Goal: Task Accomplishment & Management: Use online tool/utility

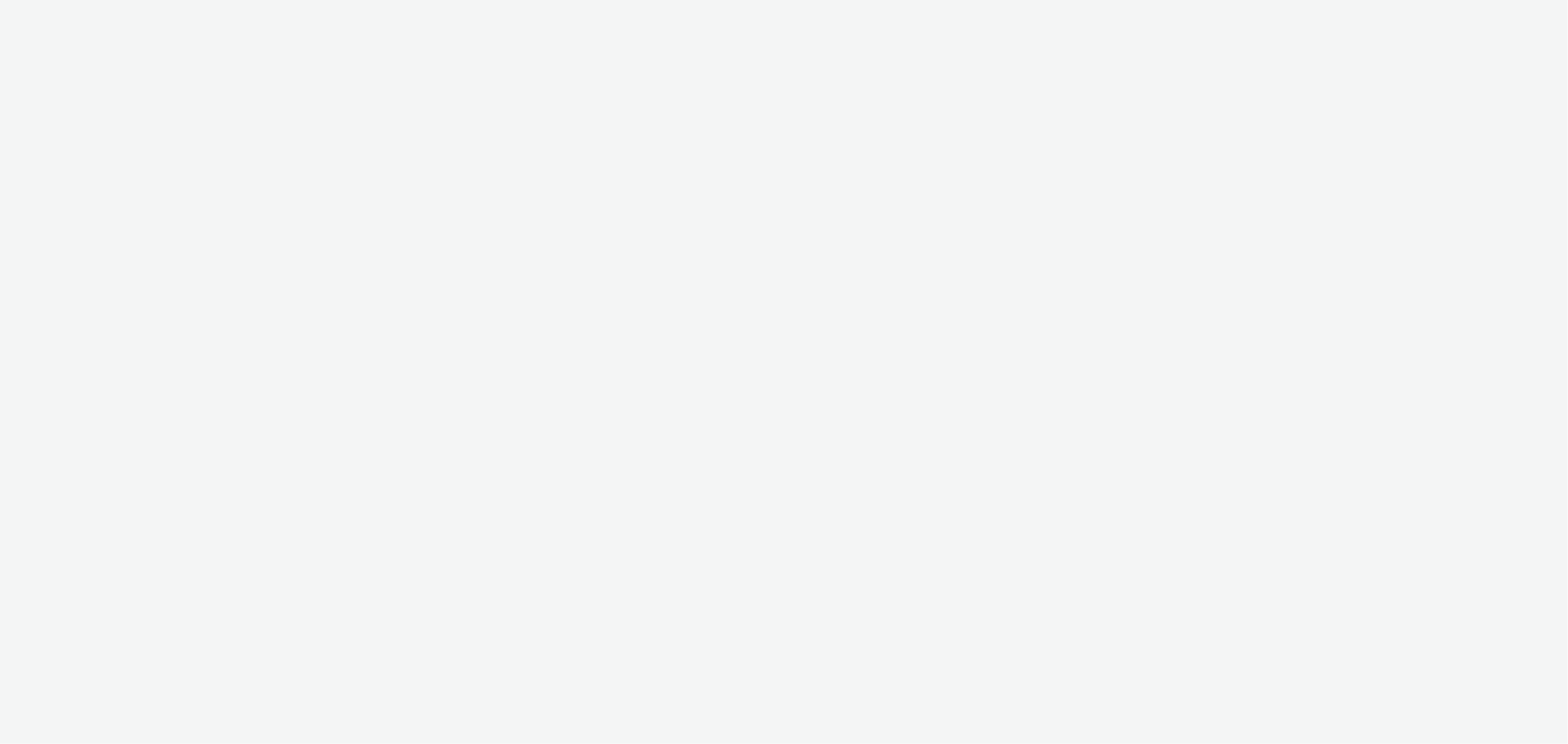
select select "b626f941-834b-427f-b453-0a2b95f57350"
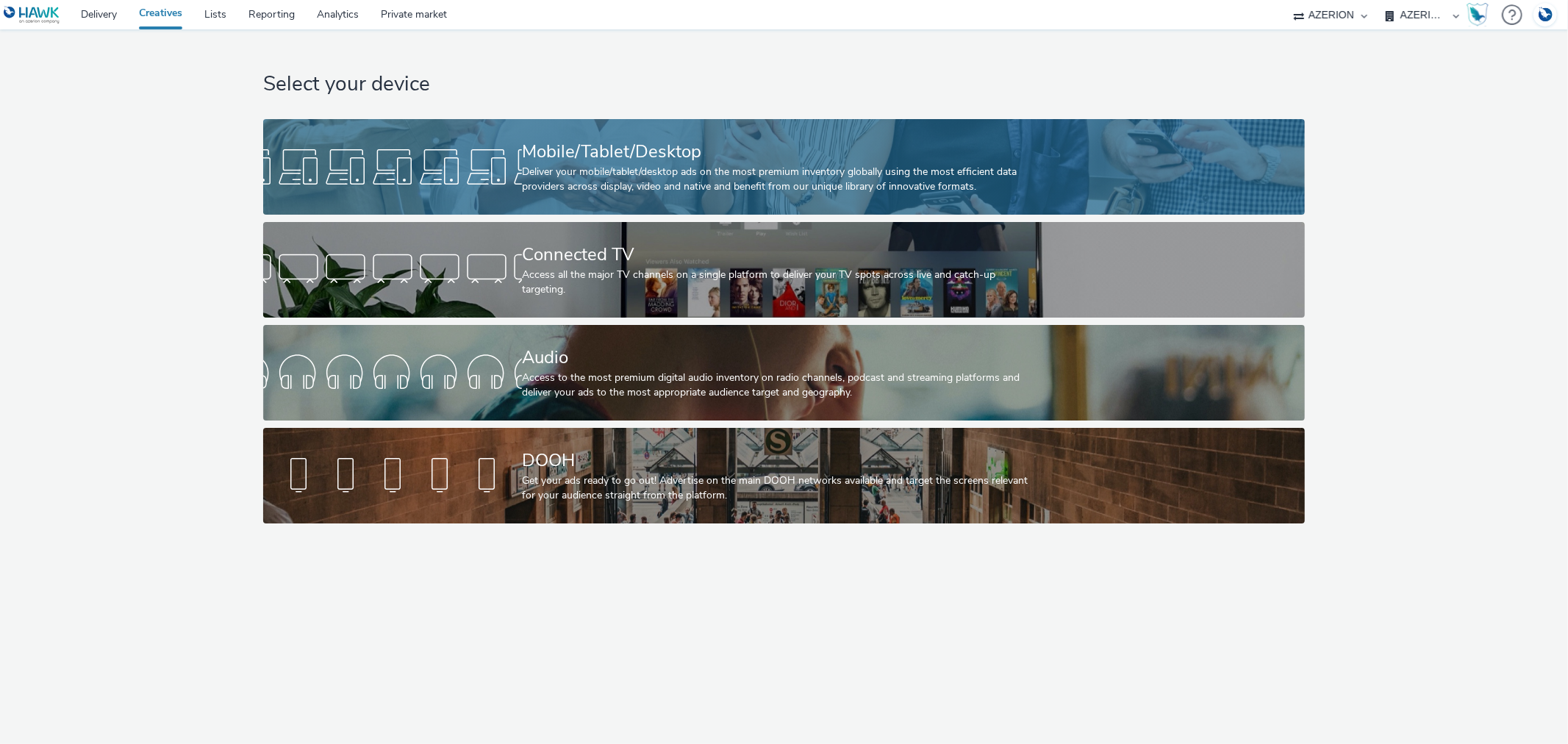
click at [505, 162] on div at bounding box center [393, 167] width 259 height 47
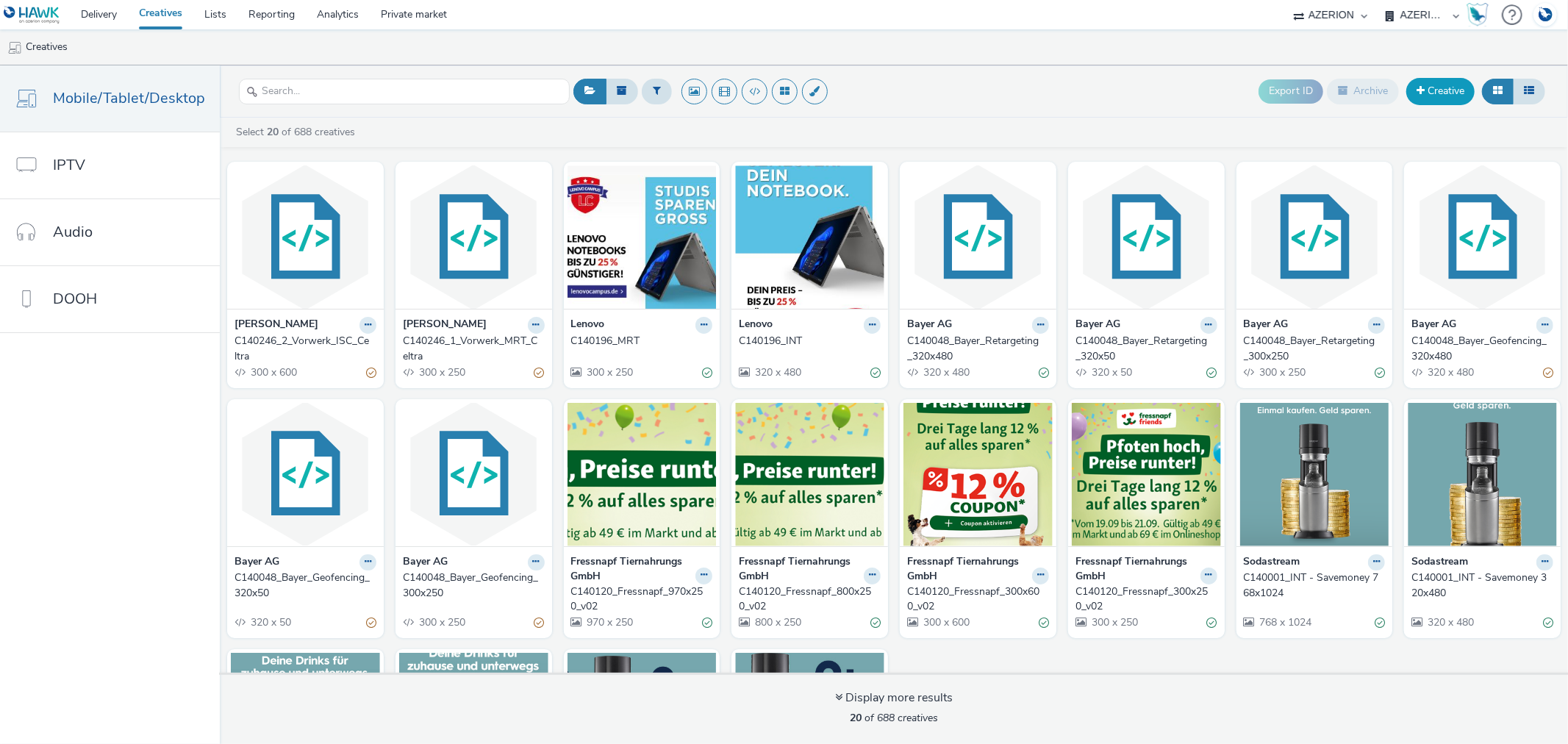
click at [1414, 81] on link "Creative" at bounding box center [1440, 91] width 68 height 26
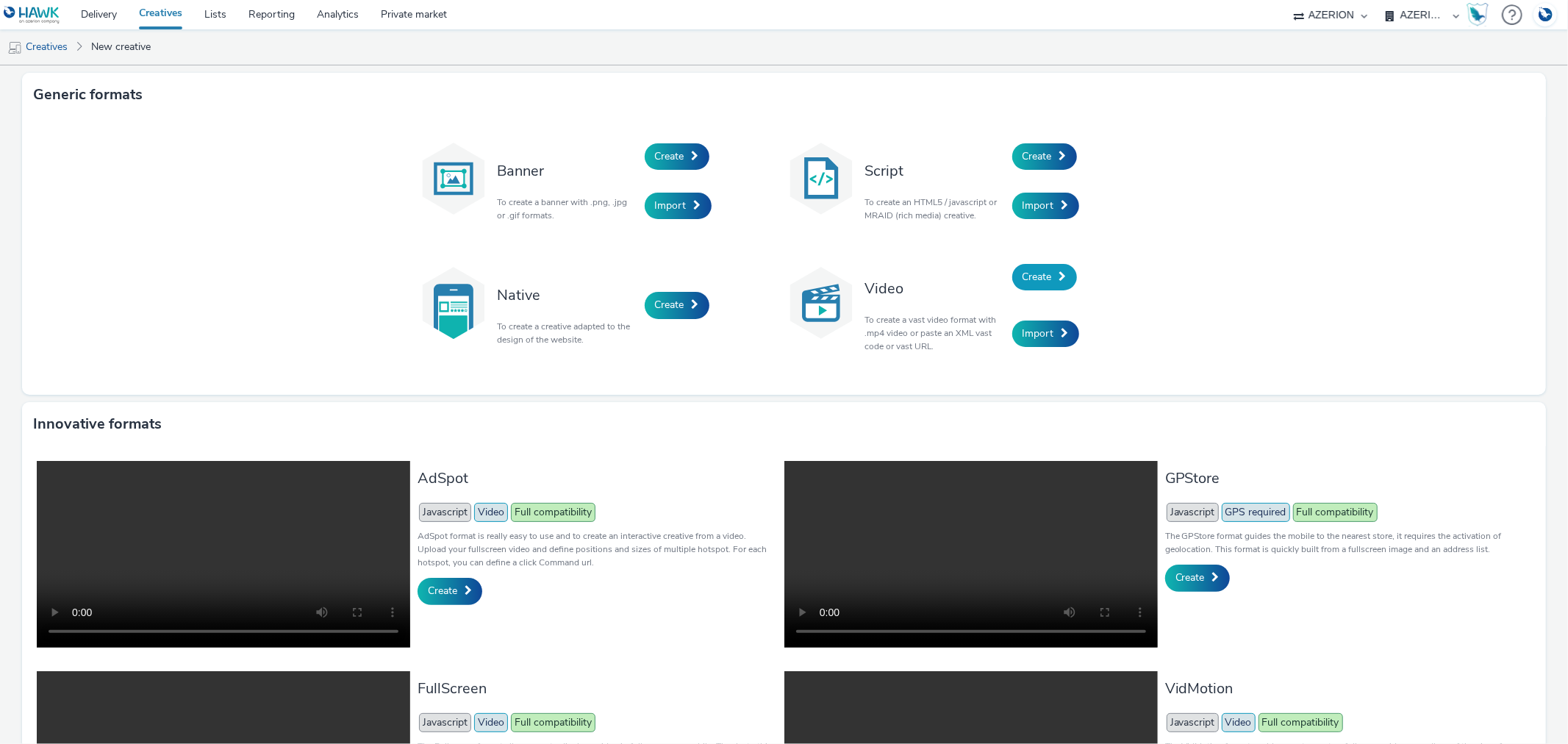
click at [1027, 271] on span "Create" at bounding box center [1037, 276] width 30 height 14
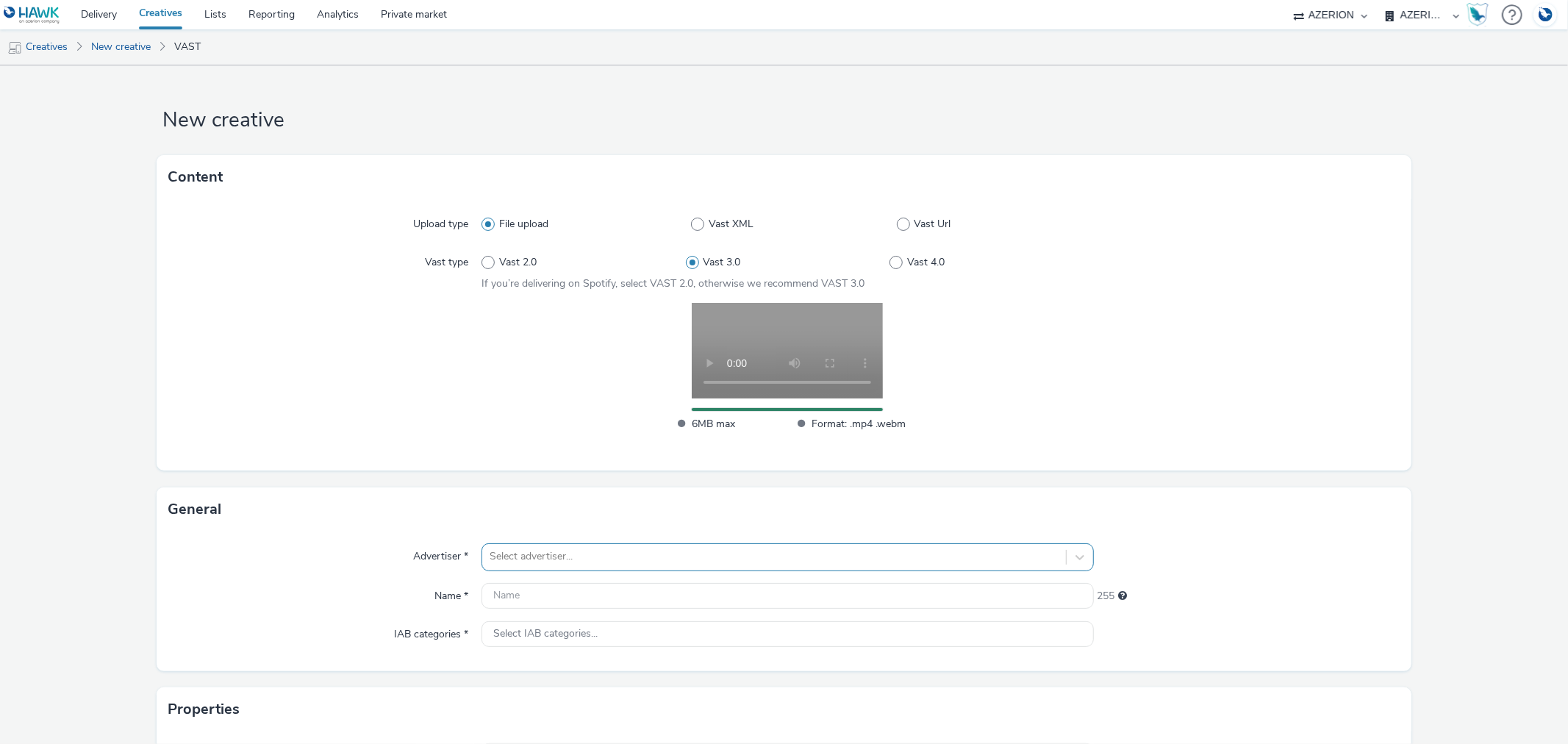
click at [556, 555] on div "Select advertiser..." at bounding box center [787, 557] width 612 height 28
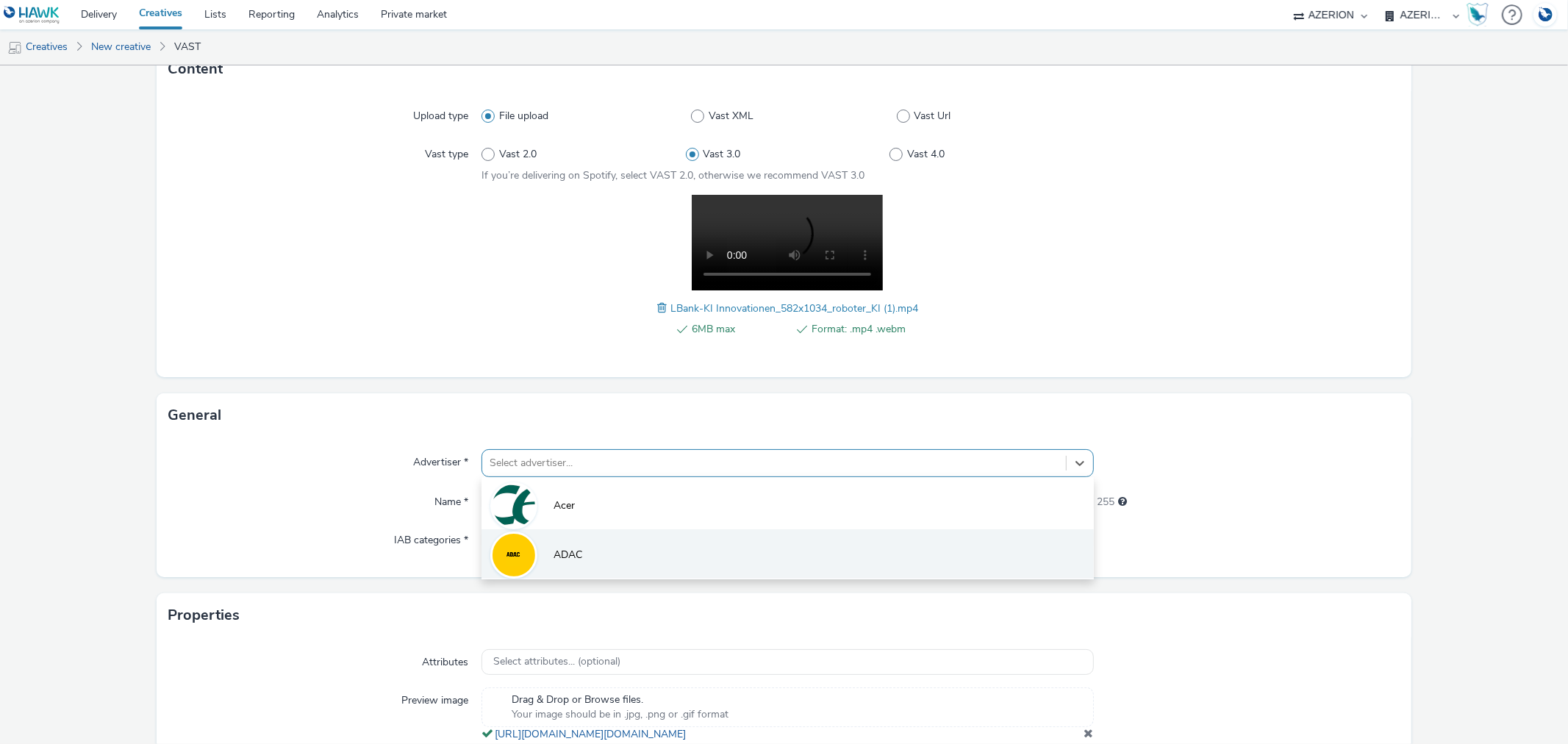
scroll to position [118, 0]
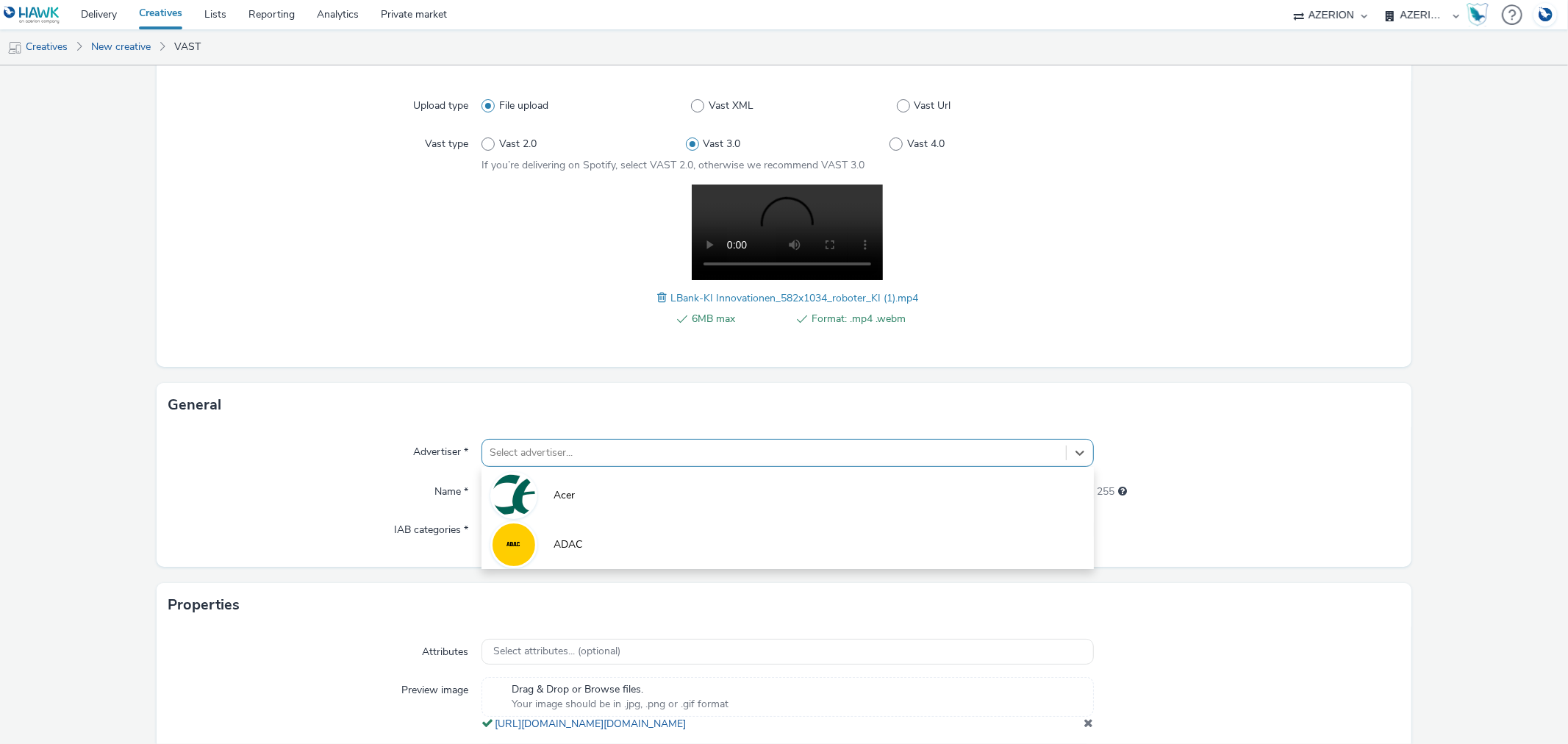
type input "l"
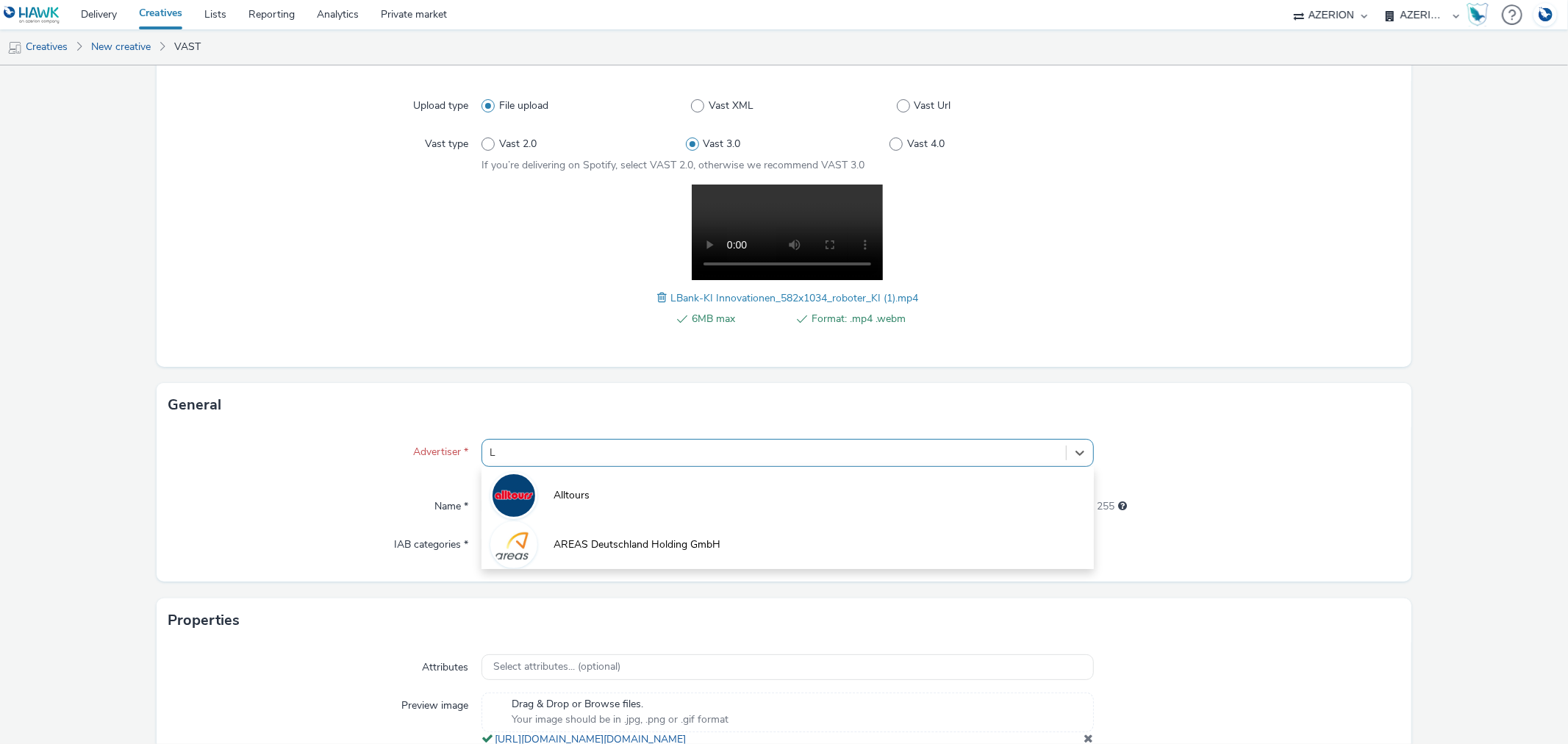
type input "L-"
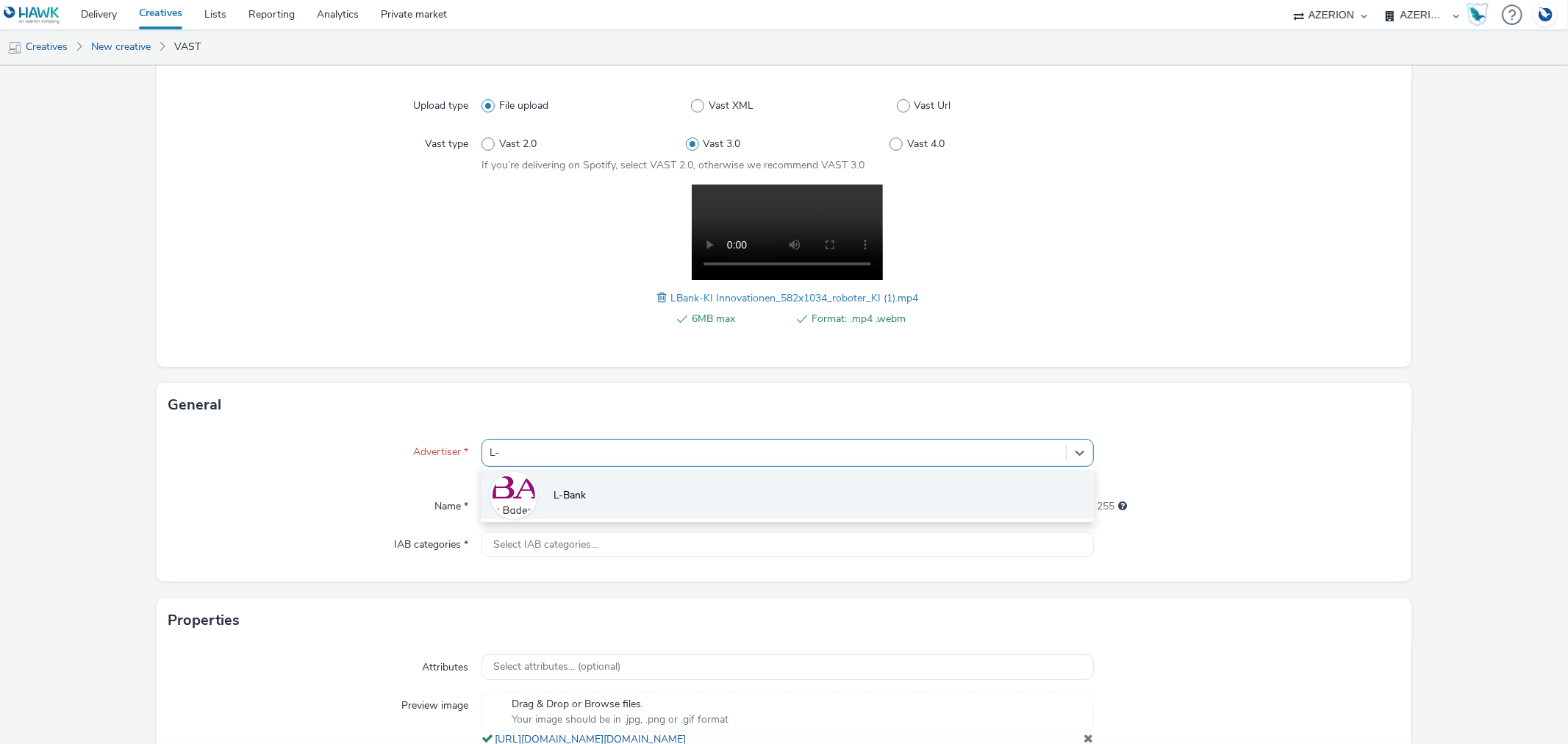
click at [574, 488] on span "L-Bank" at bounding box center [569, 495] width 32 height 15
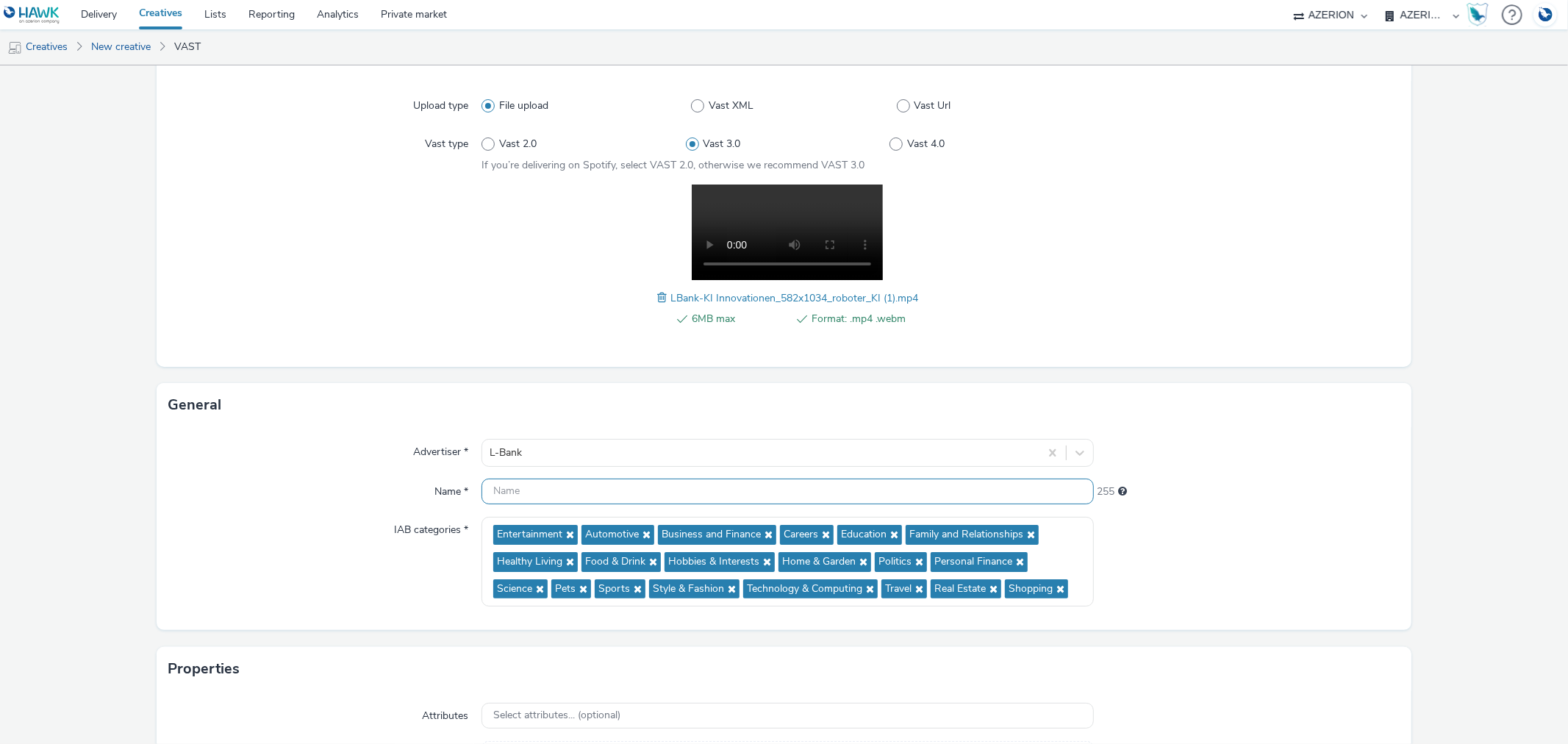
click at [595, 493] on input "text" at bounding box center [787, 491] width 612 height 25
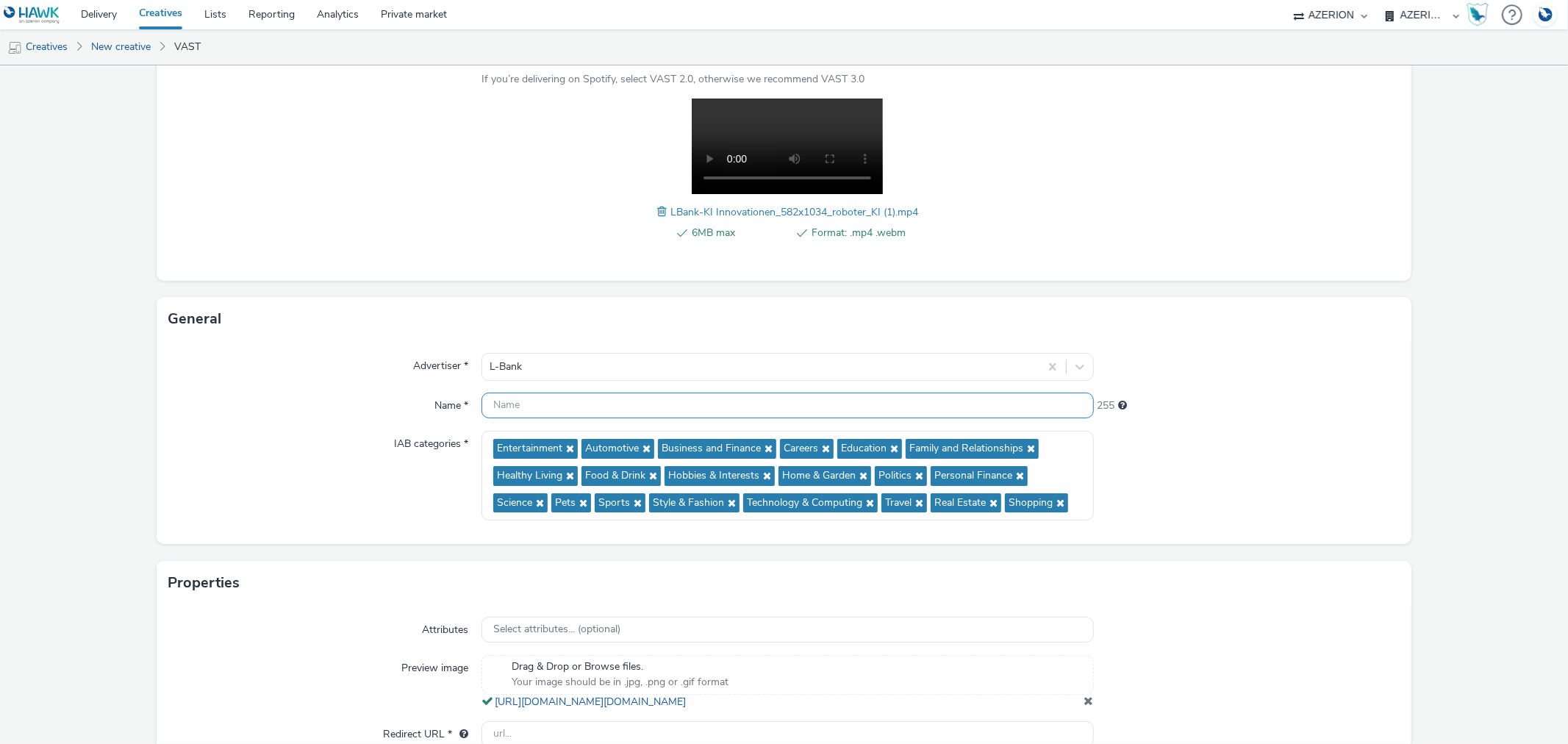
scroll to position [299, 0]
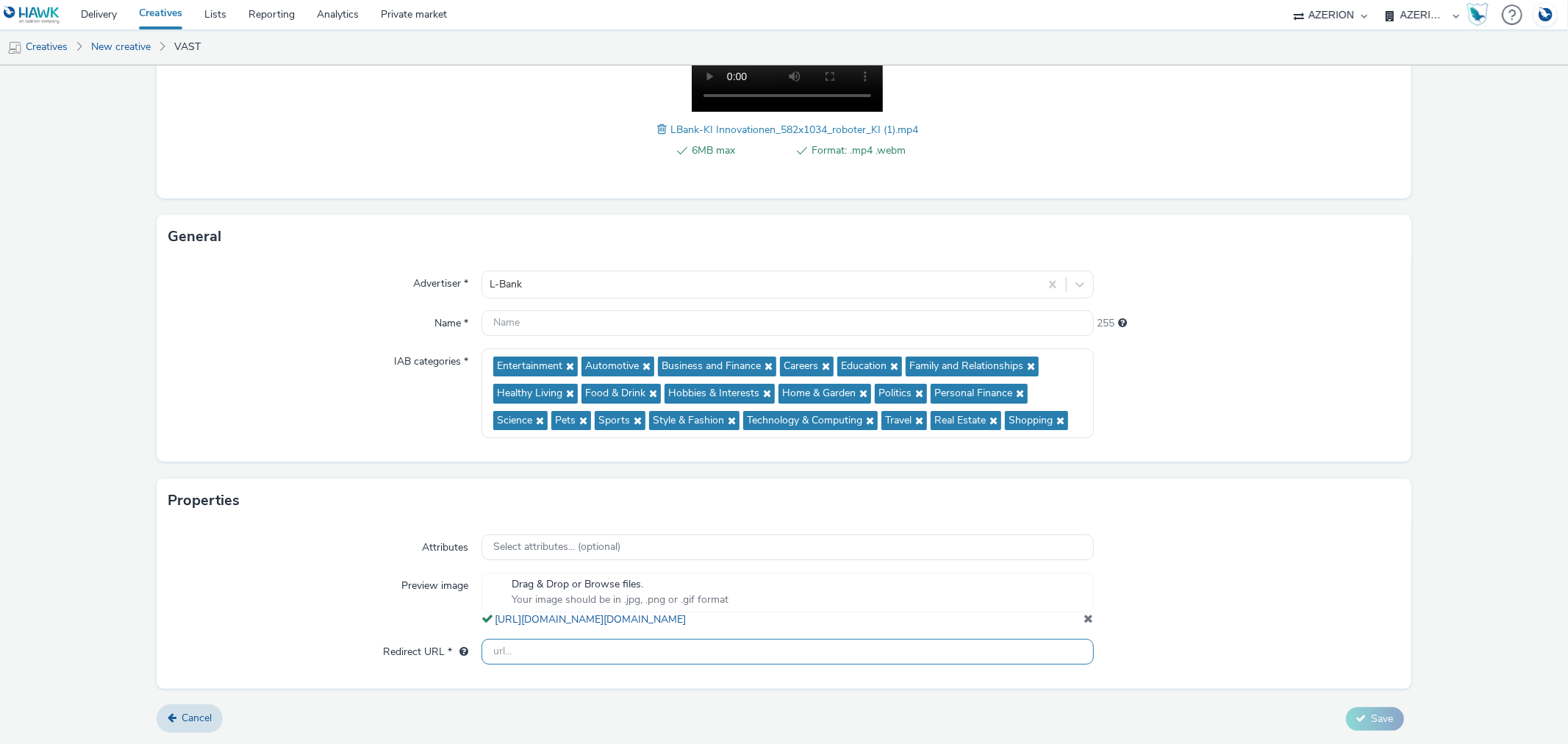
click at [546, 656] on input "text" at bounding box center [787, 651] width 612 height 25
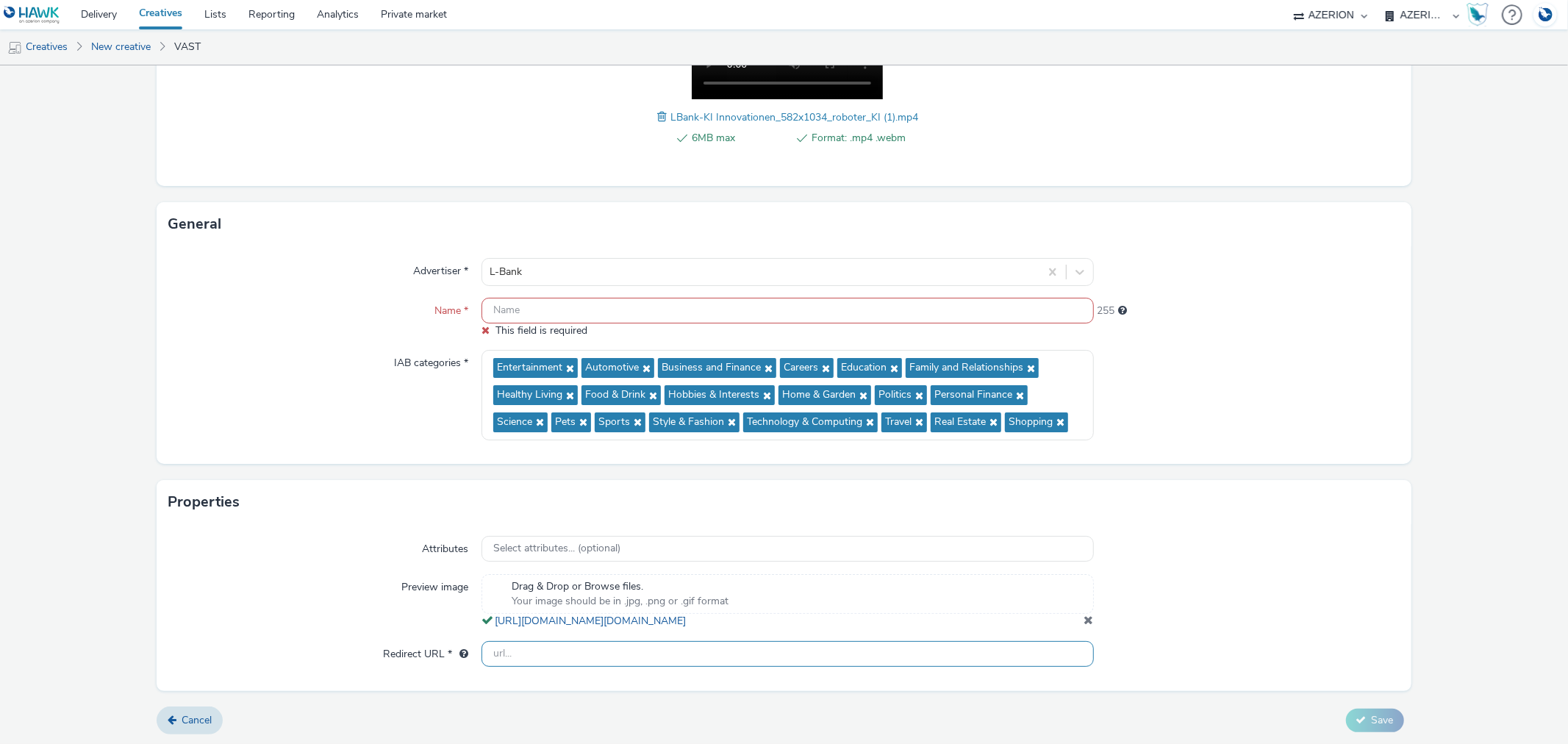
paste input "[URL][DOMAIN_NAME]"
type input "[URL][DOMAIN_NAME]"
click at [636, 298] on input "text" at bounding box center [787, 310] width 612 height 25
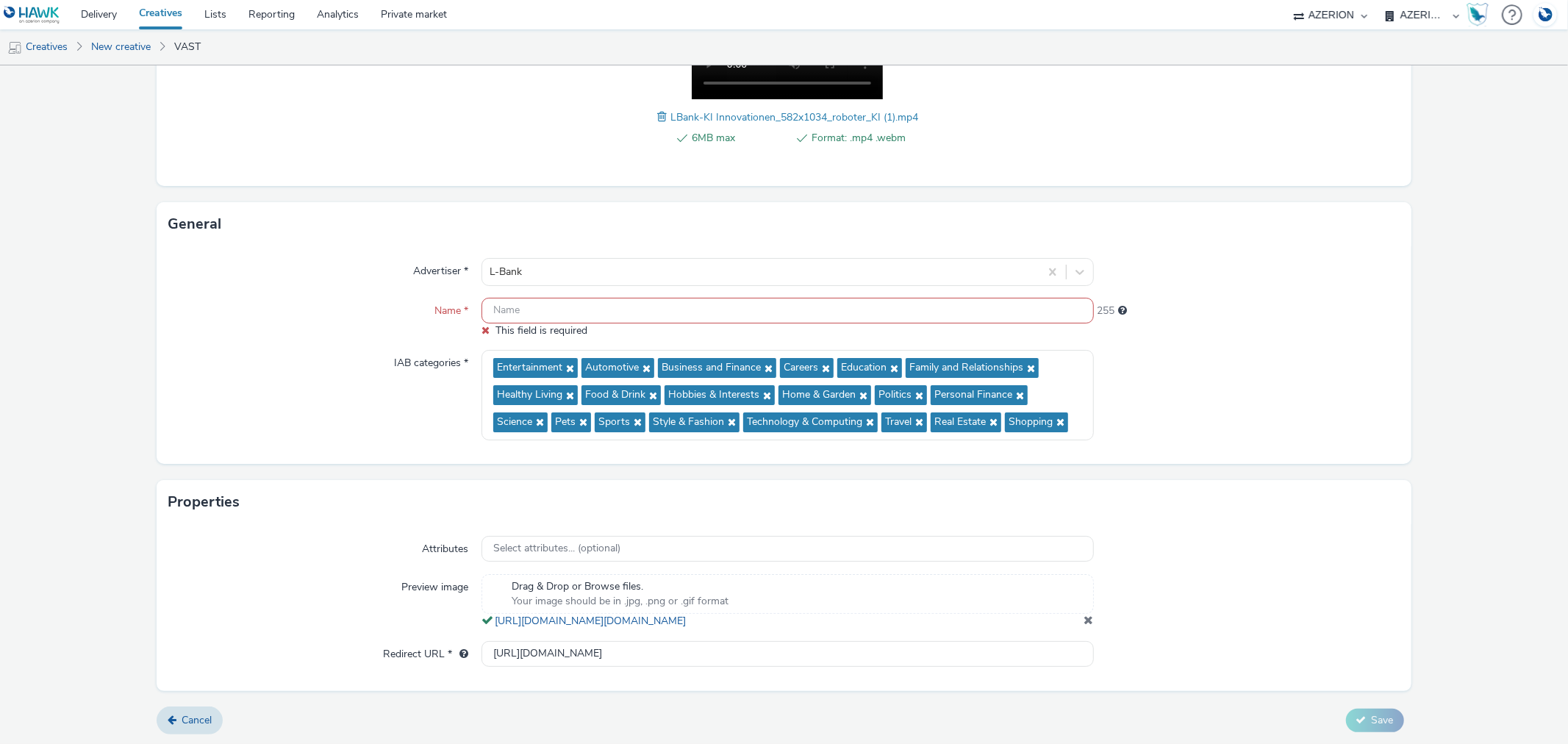
paste input "C140107"
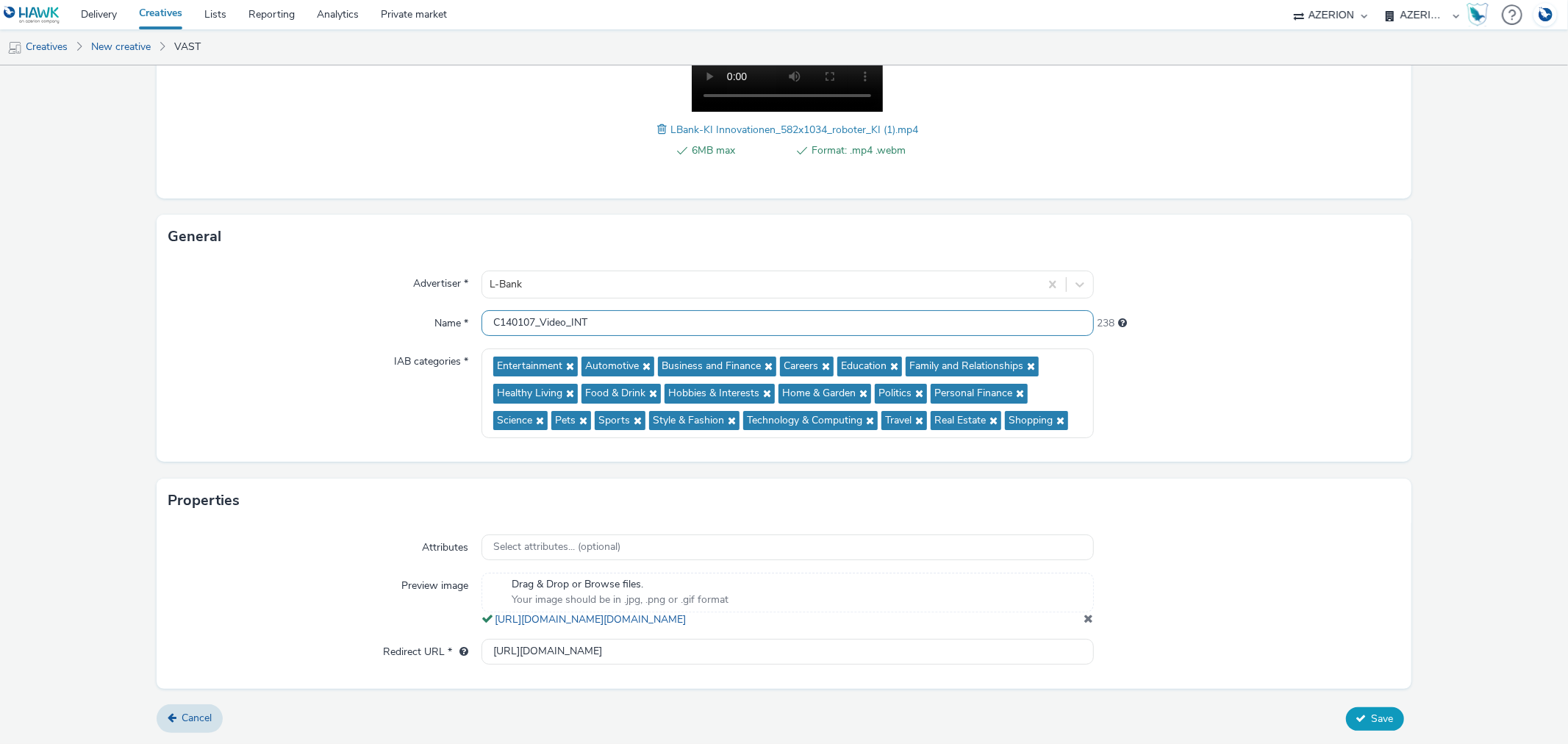
type input "C140107_Video_INT"
click at [1385, 715] on button "Save" at bounding box center [1374, 719] width 58 height 24
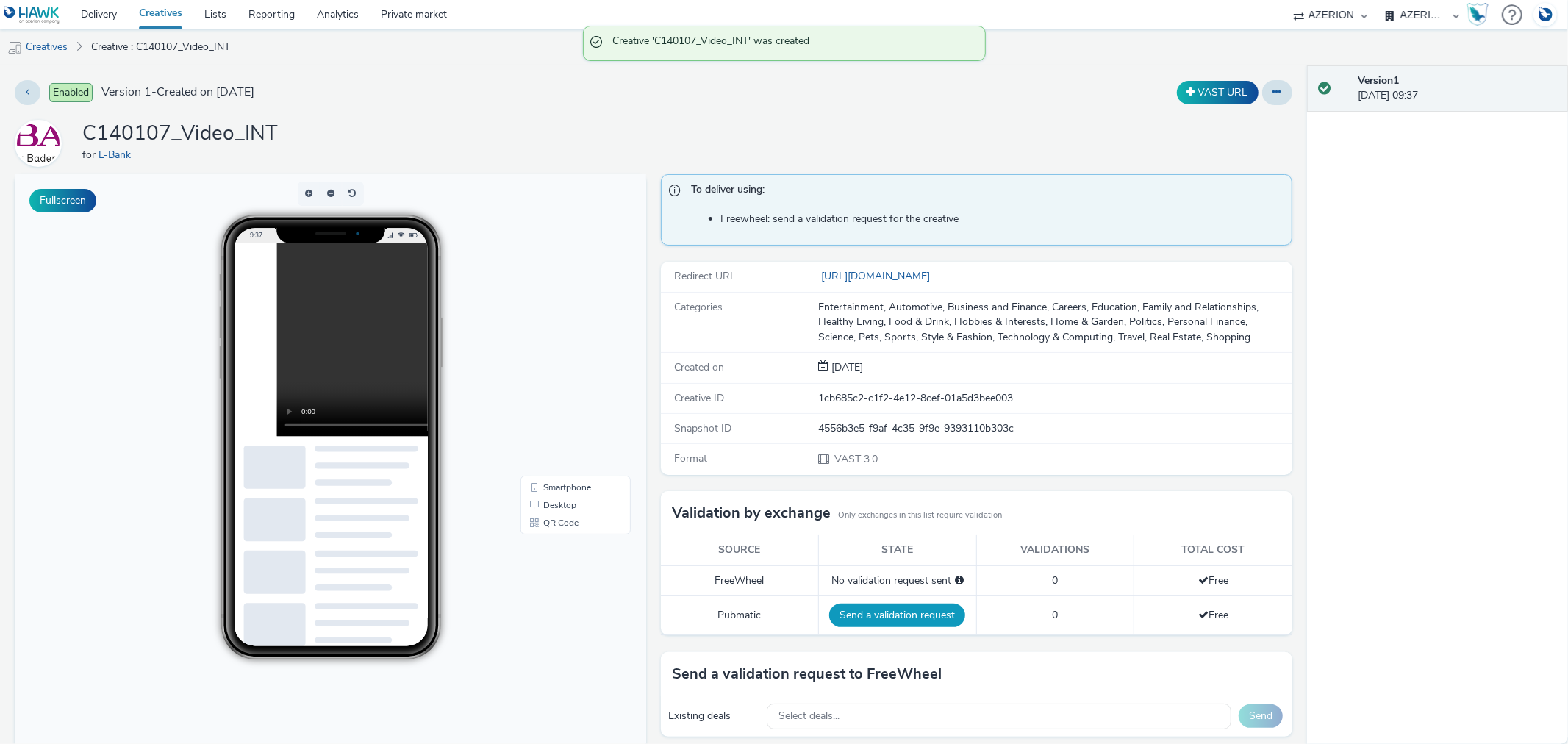
click at [877, 610] on button "Send a validation request" at bounding box center [897, 615] width 136 height 24
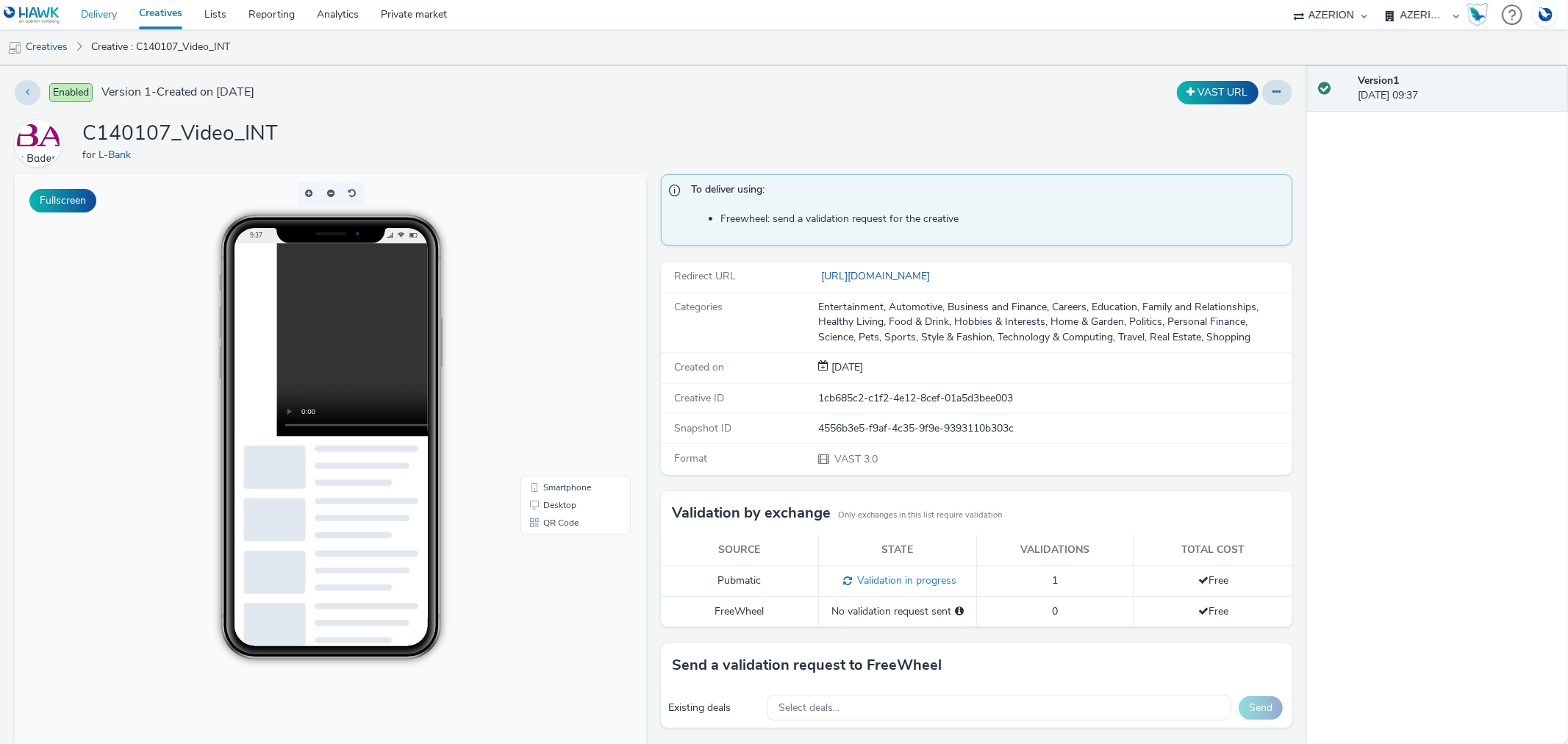
click at [100, 12] on link "Delivery" at bounding box center [98, 15] width 58 height 30
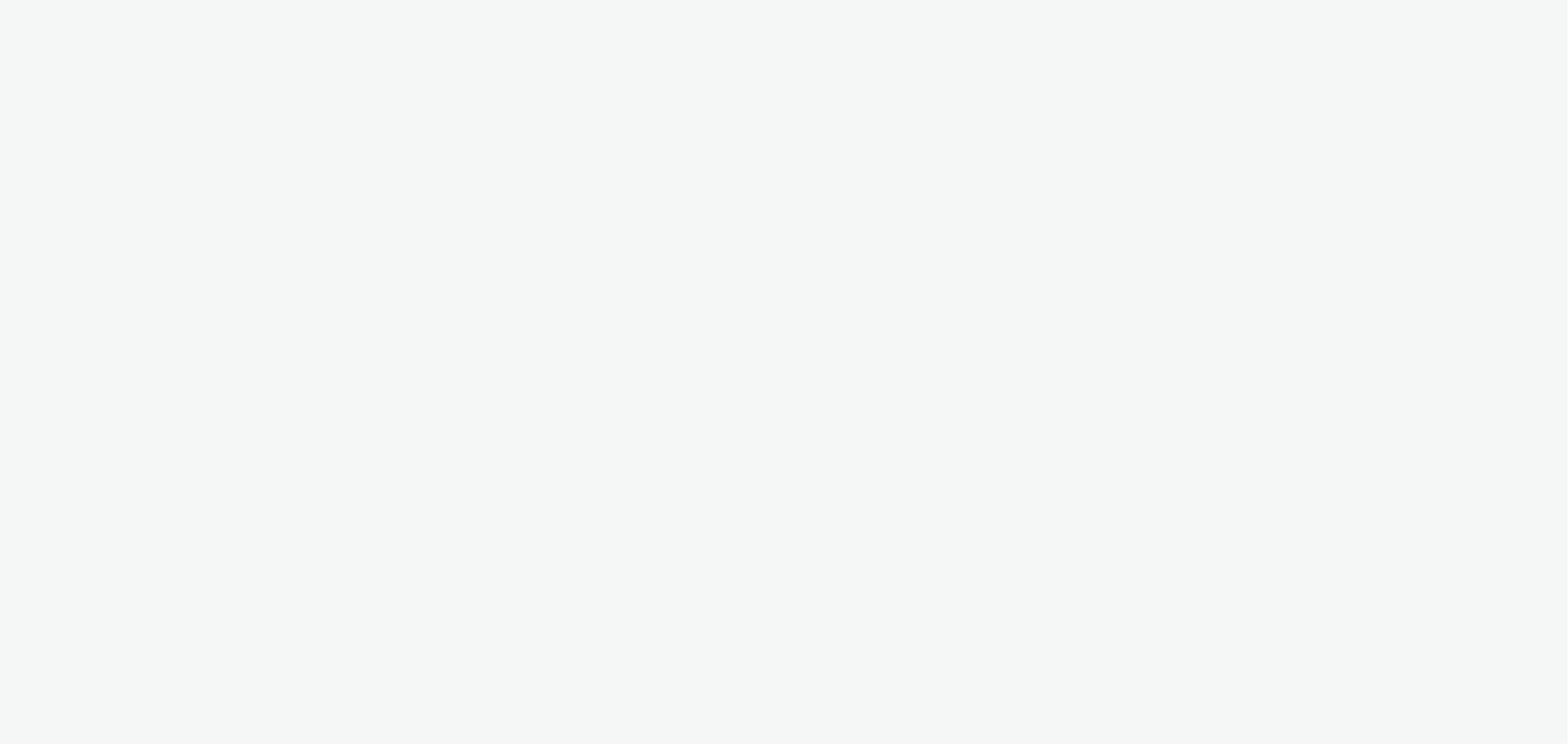
select select "b626f941-834b-427f-b453-0a2b95f57350"
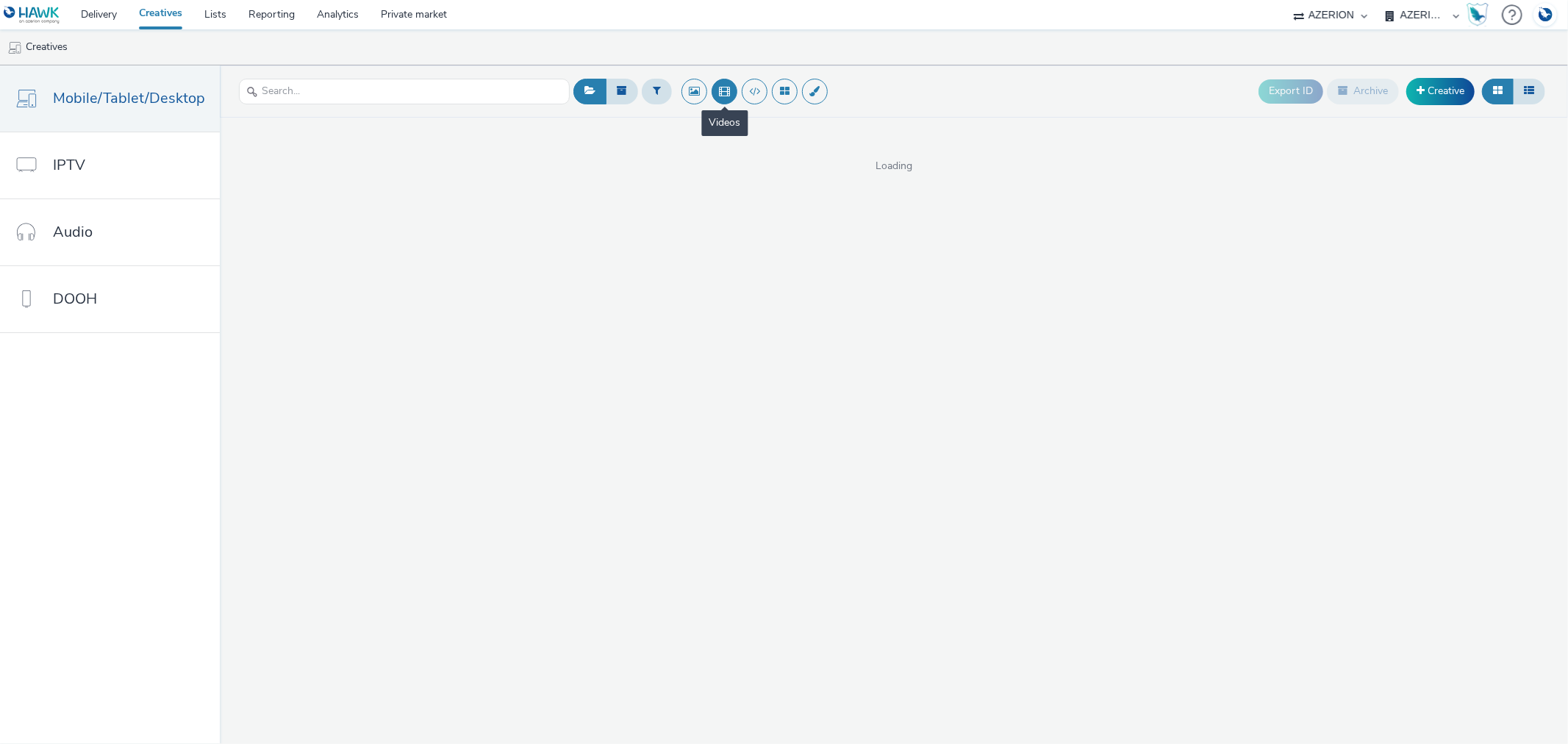
click at [728, 89] on button at bounding box center [724, 91] width 25 height 25
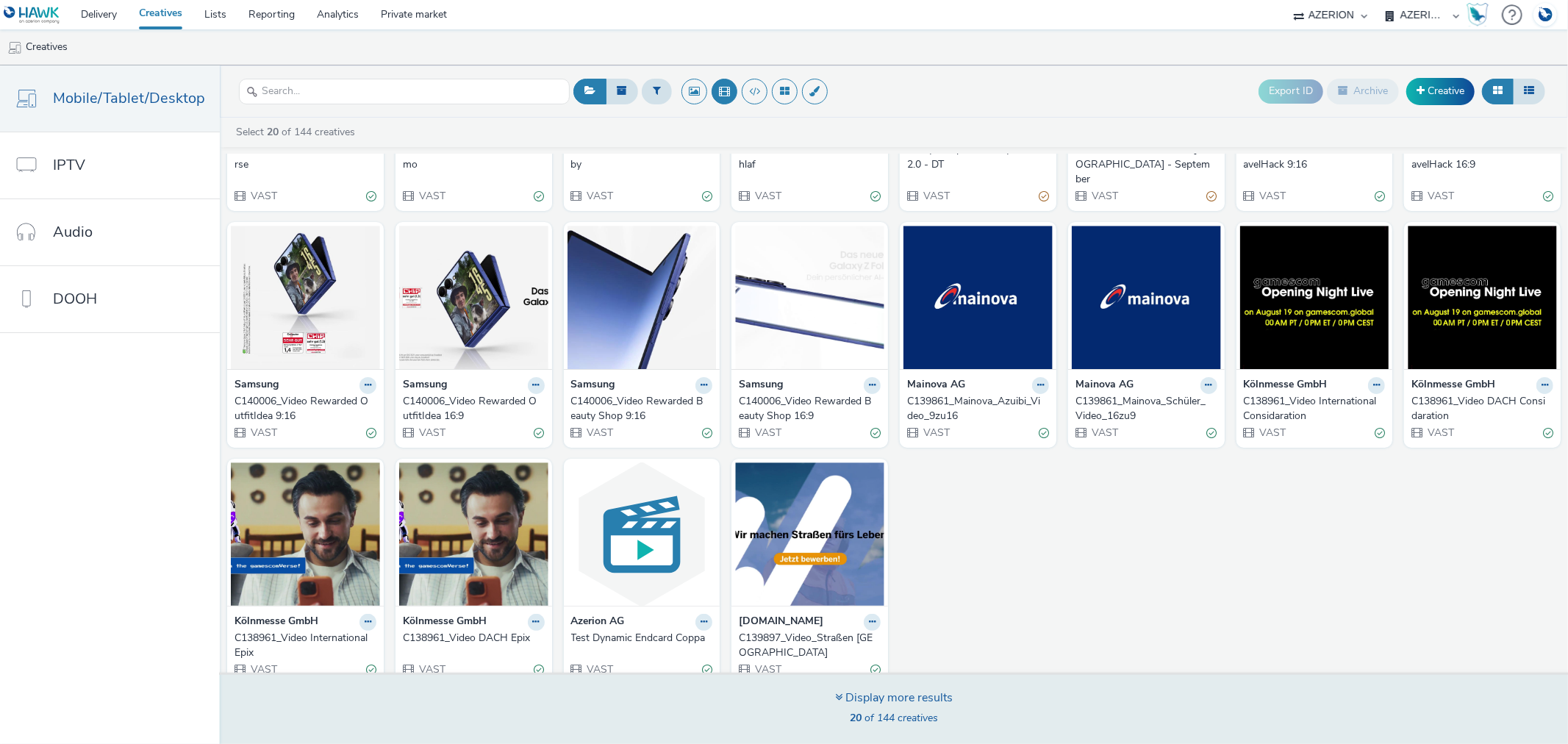
scroll to position [194, 0]
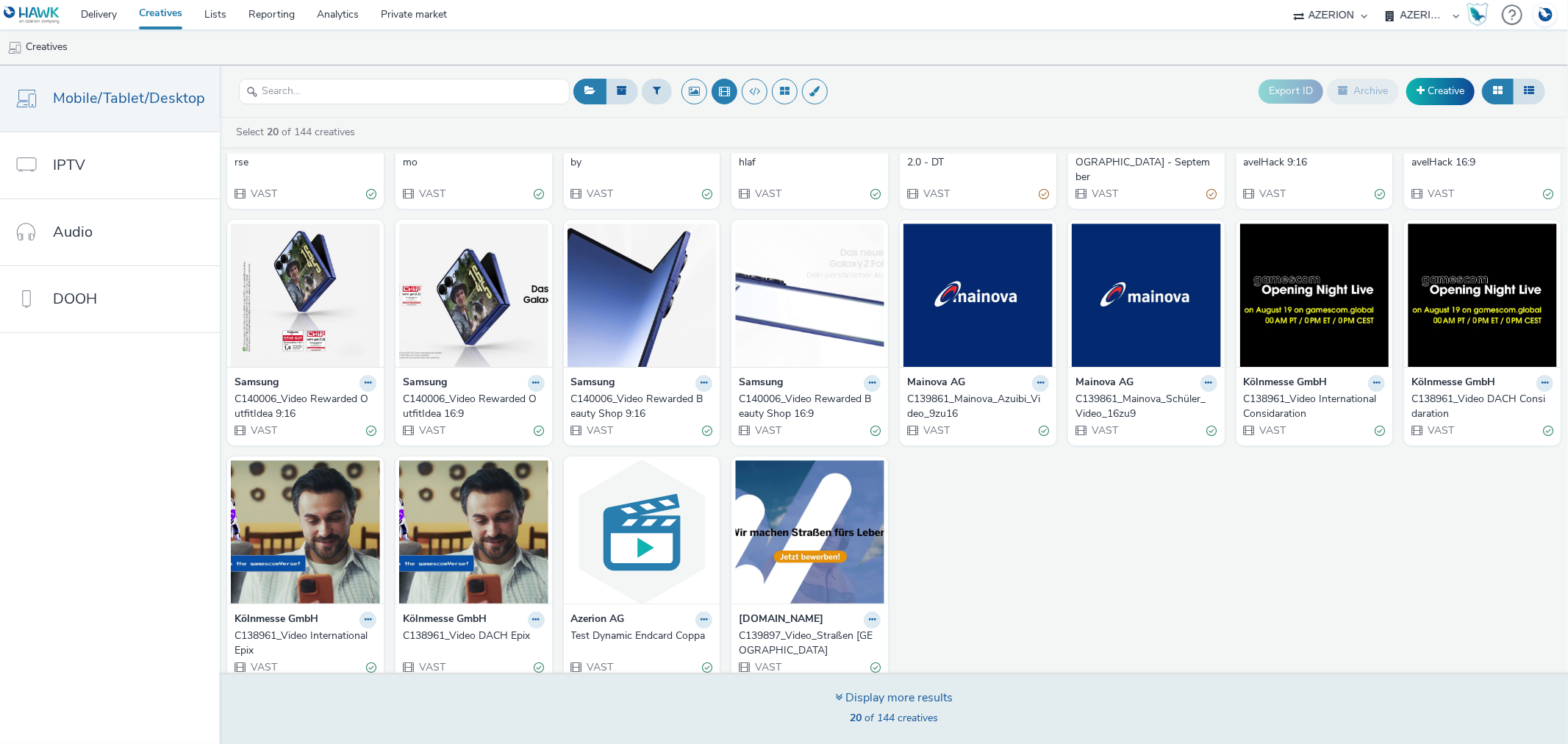
click at [922, 693] on div "Display more results" at bounding box center [893, 698] width 117 height 17
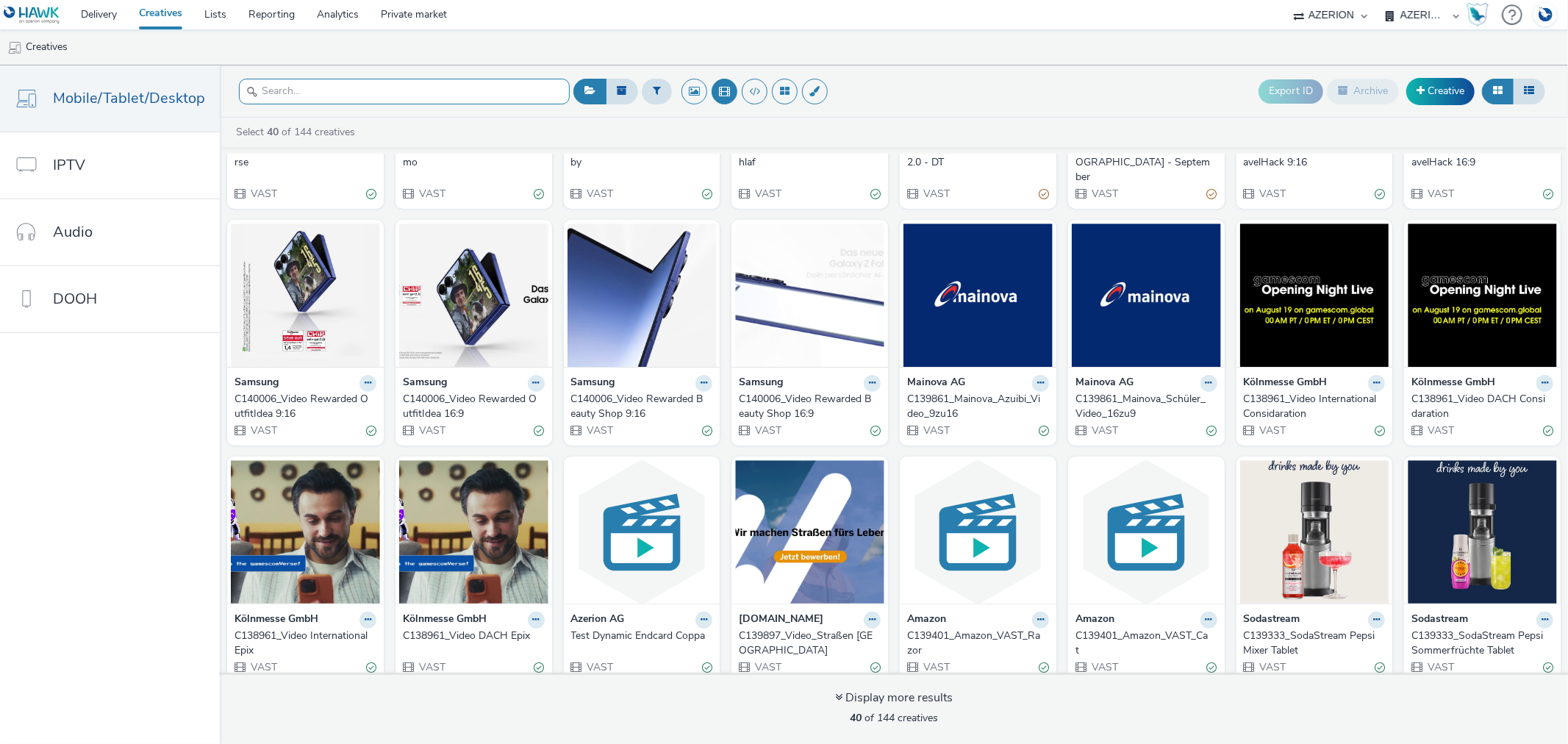
click at [353, 82] on input "text" at bounding box center [403, 91] width 330 height 25
paste input "C138762"
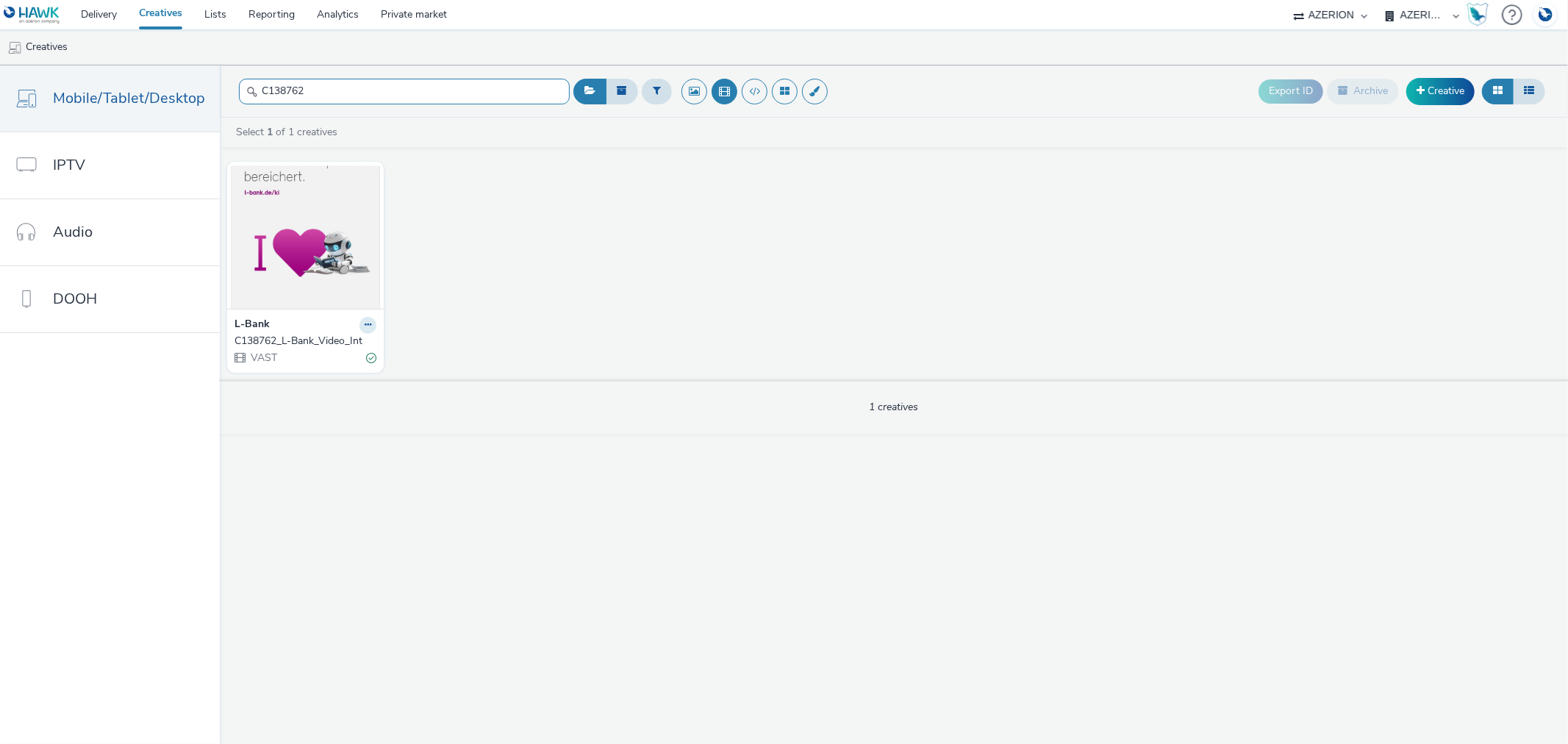
type input "C138762"
click at [252, 331] on strong "L-Bank" at bounding box center [252, 325] width 35 height 17
click at [244, 322] on strong "L-Bank" at bounding box center [252, 325] width 35 height 17
click at [275, 267] on img at bounding box center [305, 237] width 149 height 144
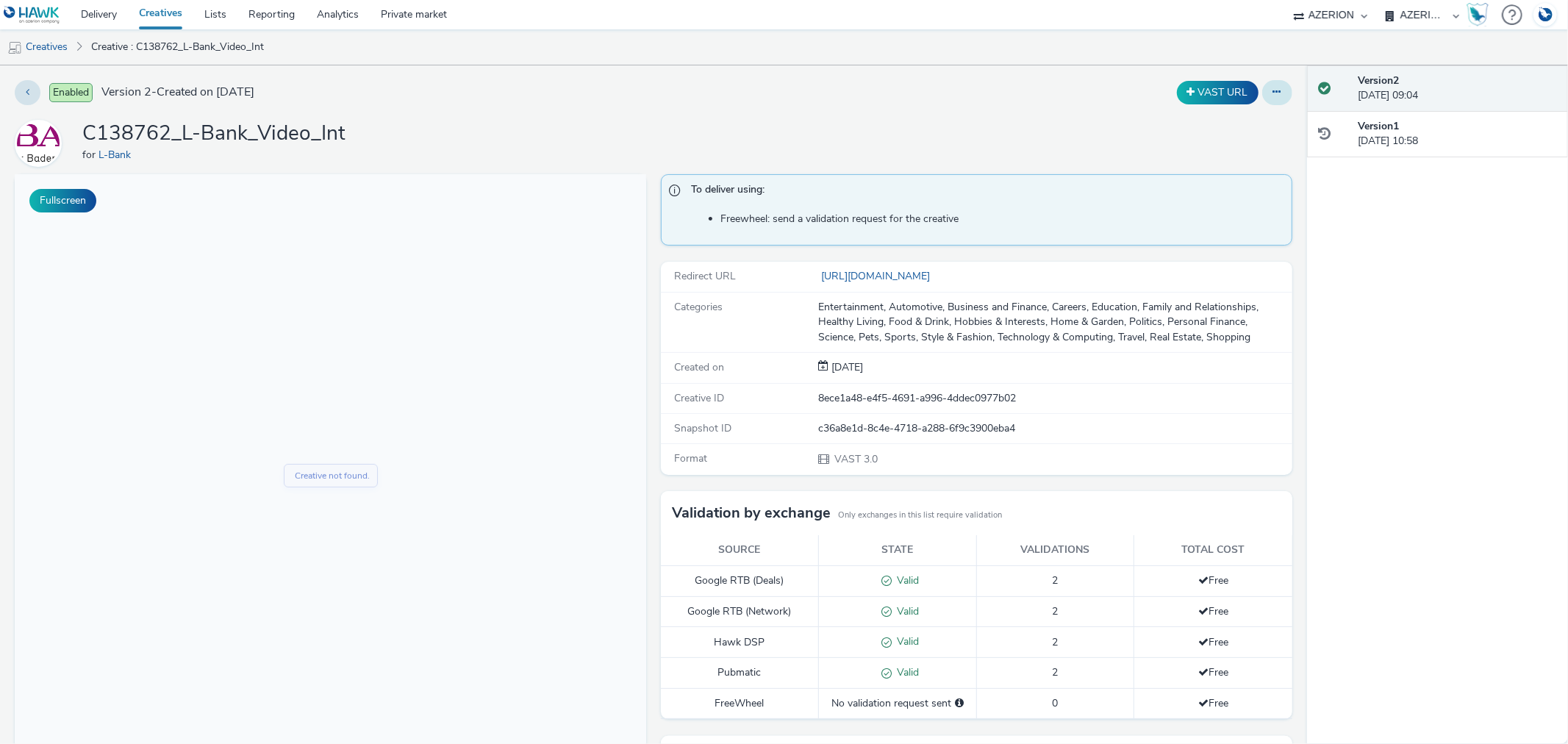
click at [1274, 94] on icon at bounding box center [1278, 92] width 8 height 11
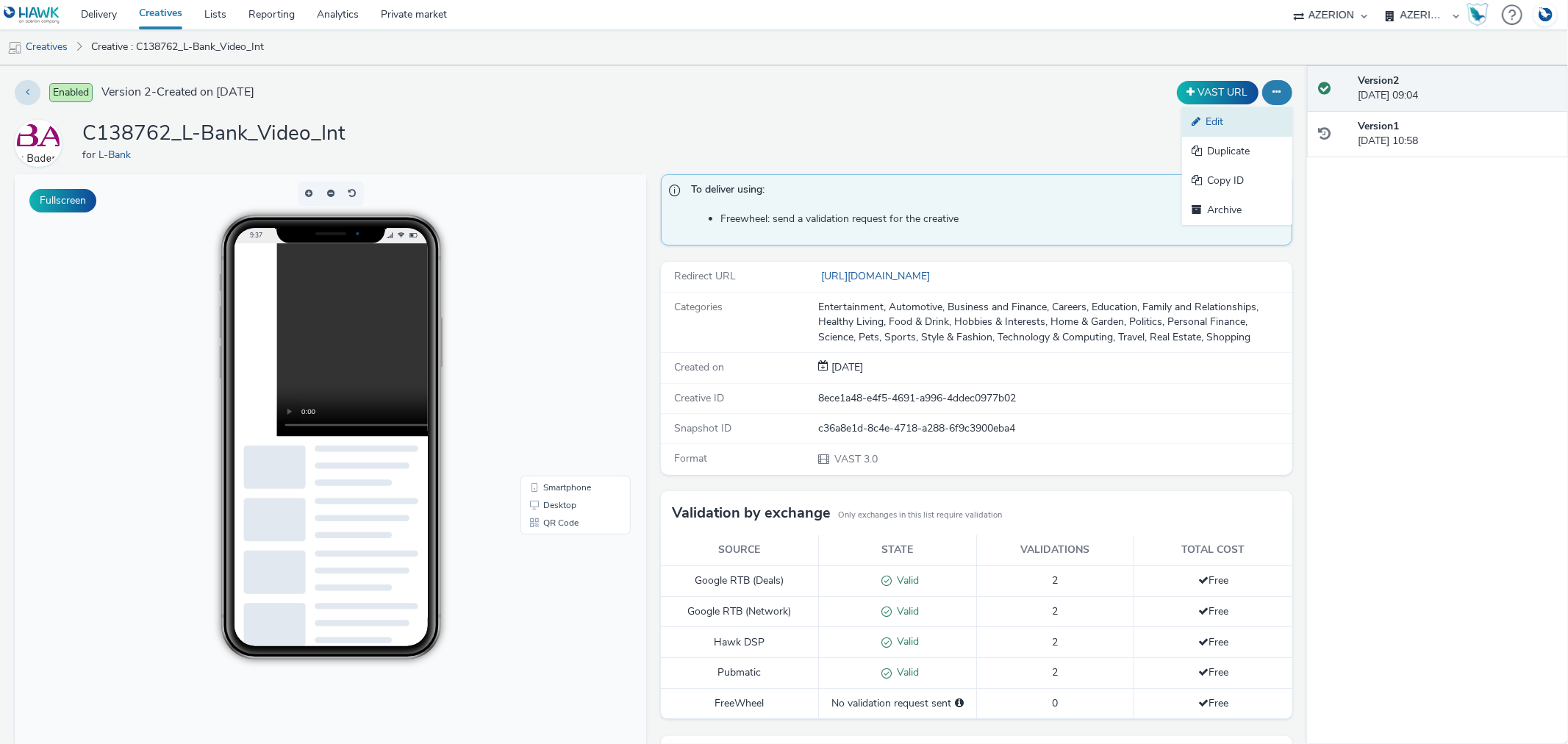
click at [1220, 120] on link "Edit" at bounding box center [1238, 122] width 110 height 30
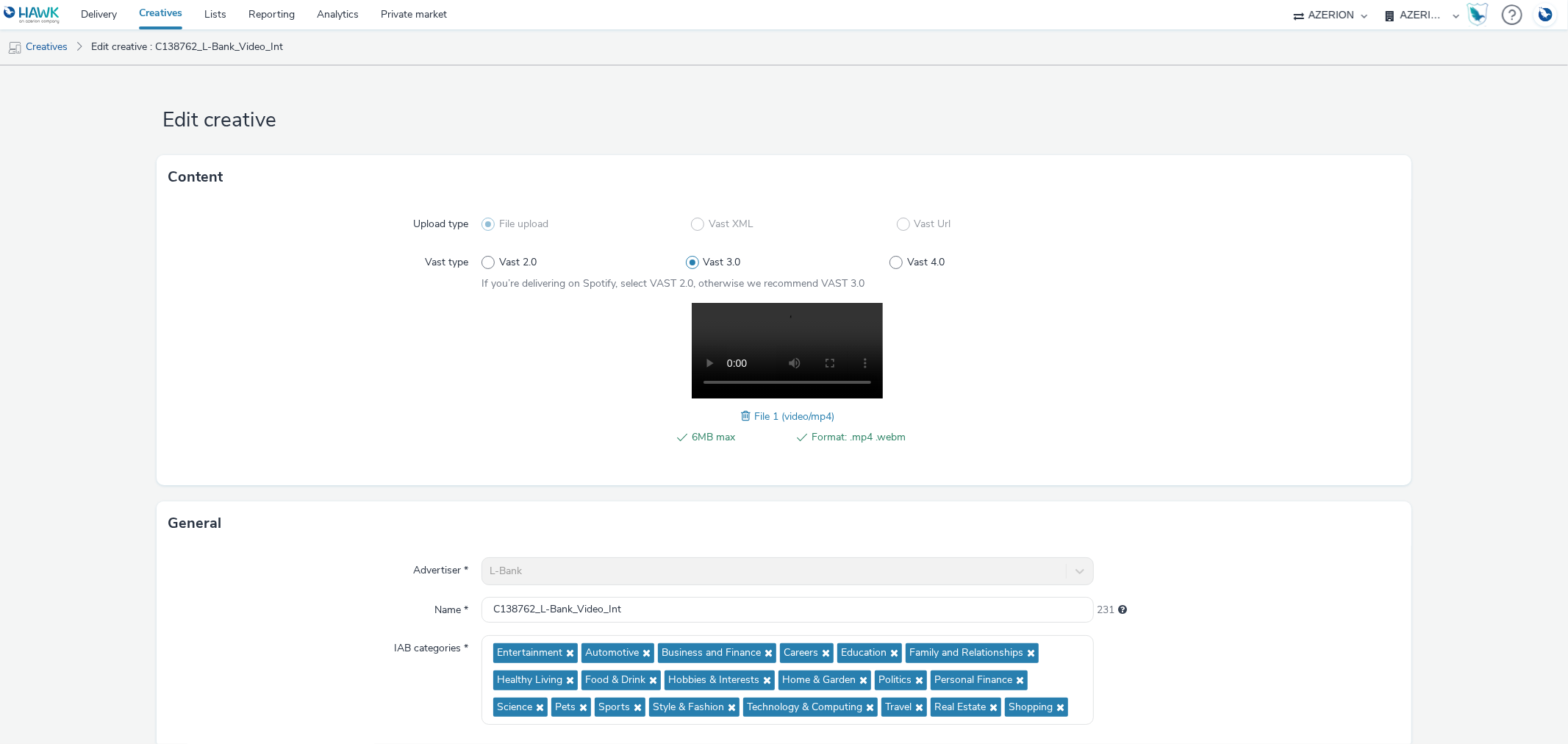
scroll to position [299, 0]
